Goal: Find specific page/section: Find specific page/section

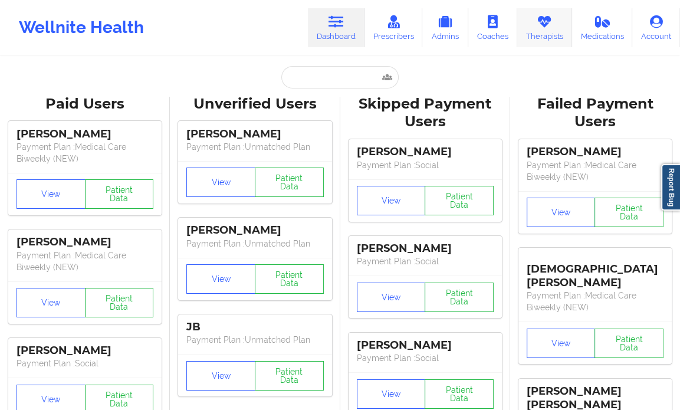
click at [552, 24] on icon at bounding box center [543, 21] width 15 height 13
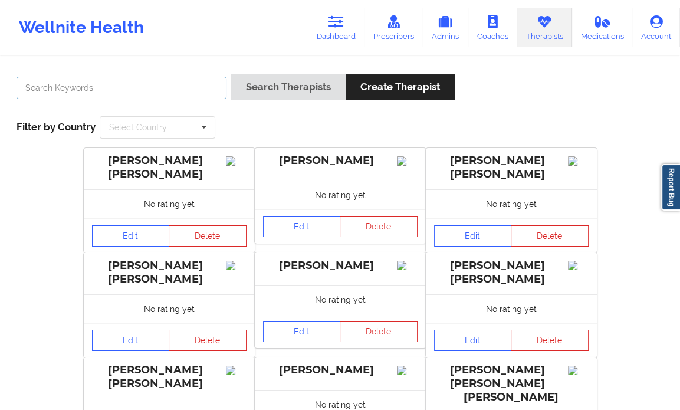
click at [185, 91] on input "text" at bounding box center [122, 88] width 210 height 22
type input "S"
type input "[PERSON_NAME]"
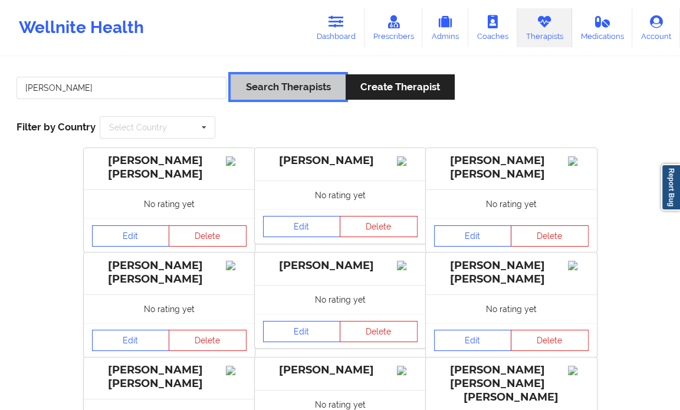
click at [259, 91] on button "Search Therapists" at bounding box center [287, 86] width 114 height 25
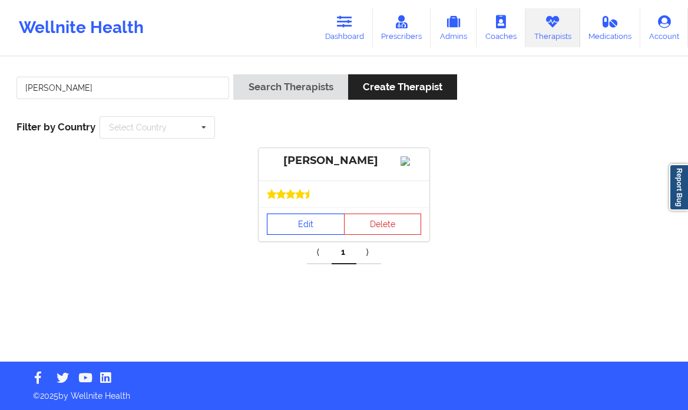
click at [294, 232] on link "Edit" at bounding box center [306, 223] width 78 height 21
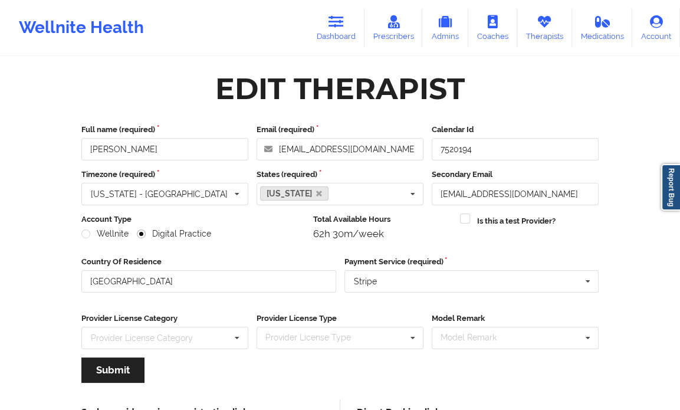
scroll to position [118, 0]
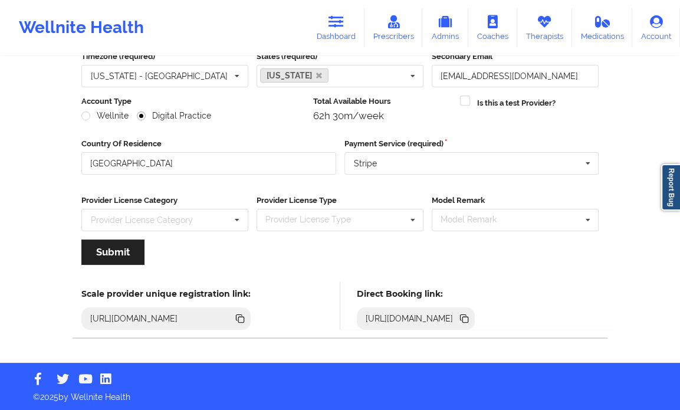
click at [470, 318] on icon at bounding box center [463, 318] width 13 height 13
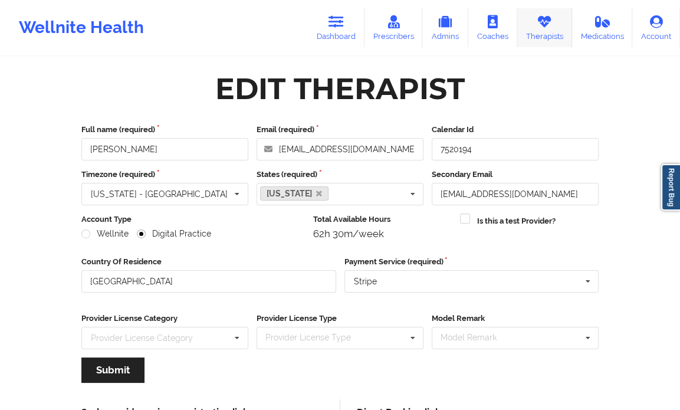
click at [543, 39] on link "Therapists" at bounding box center [544, 27] width 55 height 39
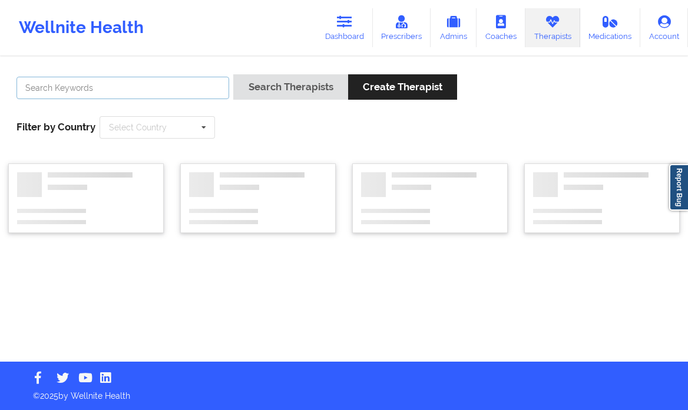
click at [129, 90] on input "text" at bounding box center [123, 88] width 213 height 22
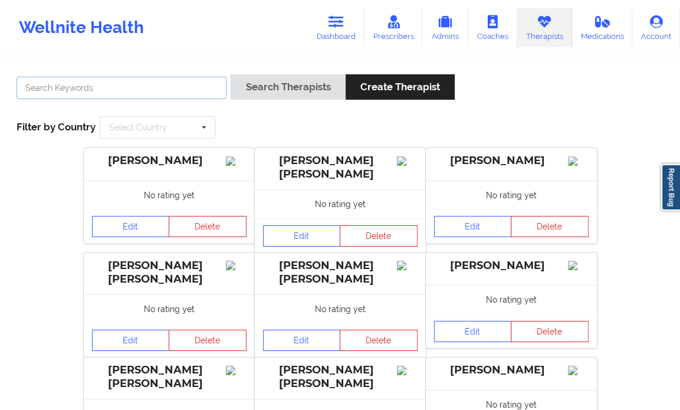
paste input "[PERSON_NAME]"
type input "[PERSON_NAME]"
click at [391, 22] on icon at bounding box center [392, 21] width 15 height 13
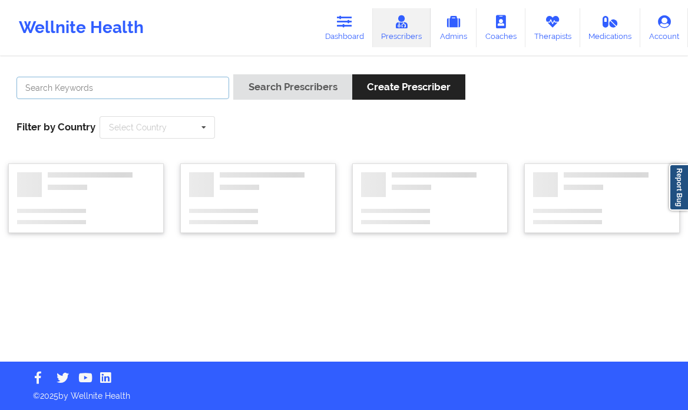
click at [172, 91] on input "text" at bounding box center [123, 88] width 213 height 22
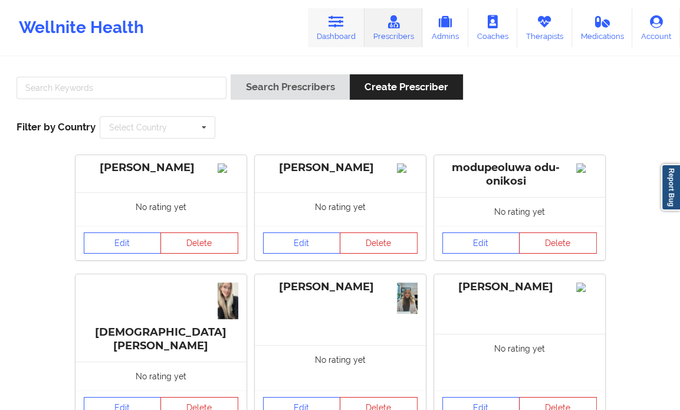
click at [347, 24] on link "Dashboard" at bounding box center [336, 27] width 57 height 39
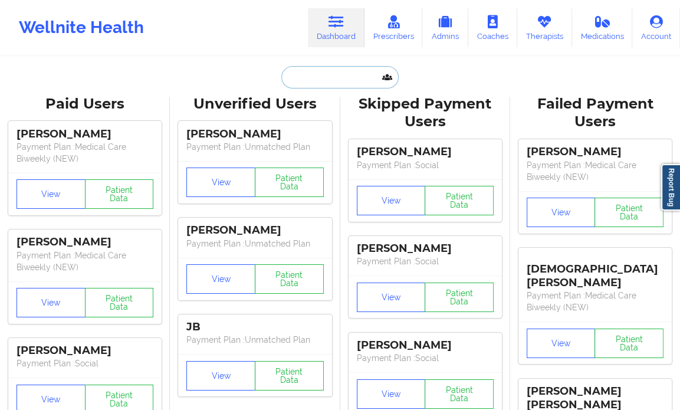
click at [343, 67] on input "text" at bounding box center [339, 77] width 117 height 22
paste input "[PERSON_NAME]"
type input "[PERSON_NAME]"
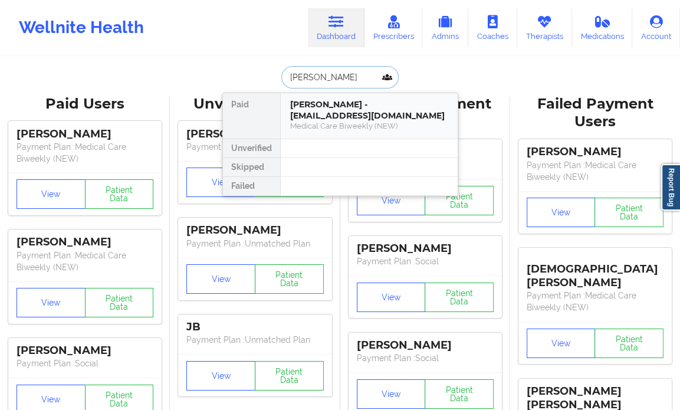
click at [334, 124] on div "[PERSON_NAME] - [EMAIL_ADDRESS][DOMAIN_NAME] Medical Care Biweekly (NEW)" at bounding box center [369, 115] width 177 height 45
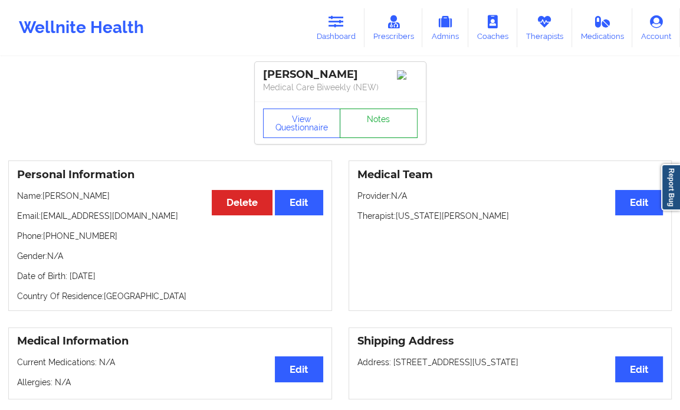
click at [376, 124] on link "Notes" at bounding box center [379, 122] width 78 height 29
